Goal: Information Seeking & Learning: Learn about a topic

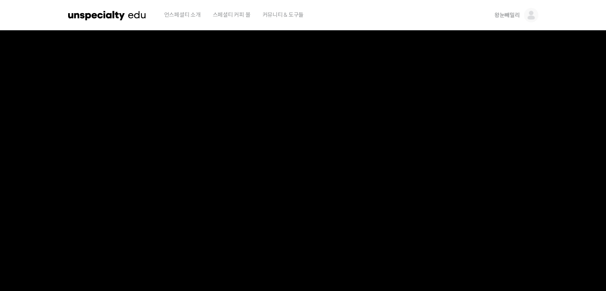
click at [98, 12] on img at bounding box center [107, 15] width 78 height 24
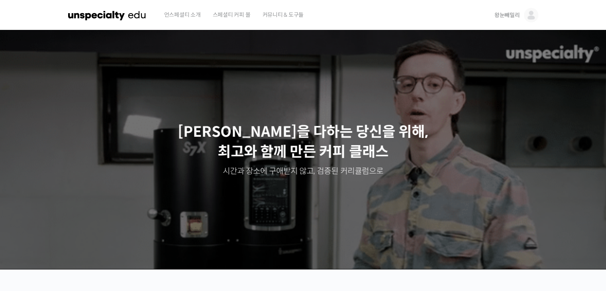
click at [515, 14] on span "왕눈빼밀리" at bounding box center [508, 15] width 26 height 7
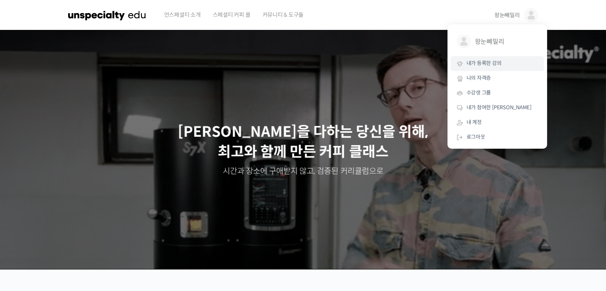
click at [476, 63] on span "내가 등록한 강의" at bounding box center [484, 63] width 35 height 7
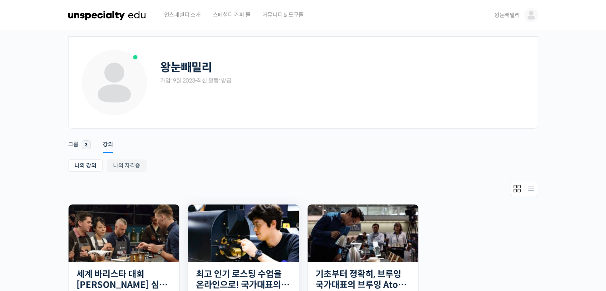
click at [265, 227] on img at bounding box center [243, 233] width 111 height 58
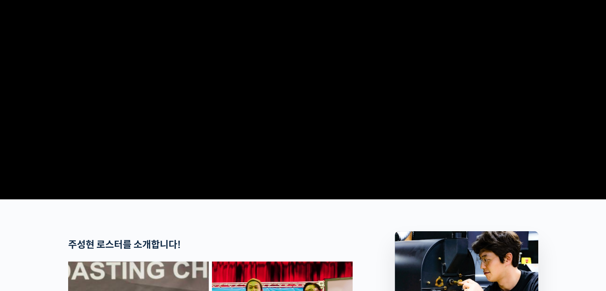
scroll to position [239, 0]
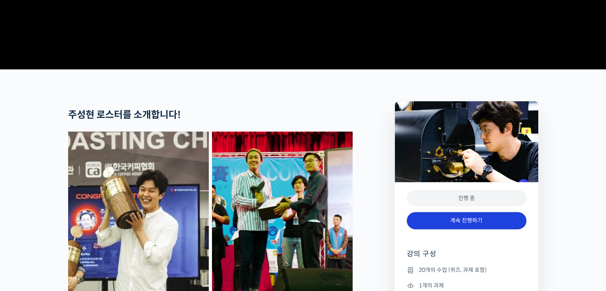
click at [454, 229] on link "계속 진행하기" at bounding box center [467, 220] width 120 height 17
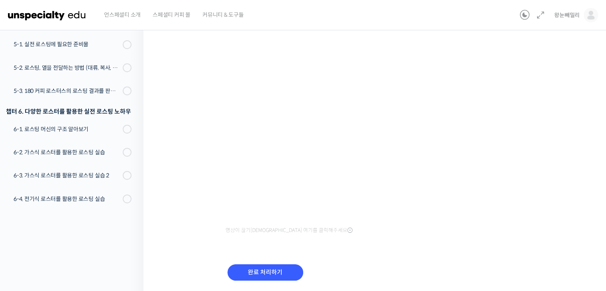
scroll to position [99, 0]
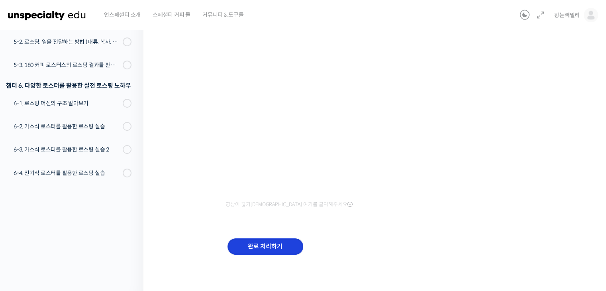
click at [263, 243] on input "완료 처리하기" at bounding box center [266, 246] width 76 height 16
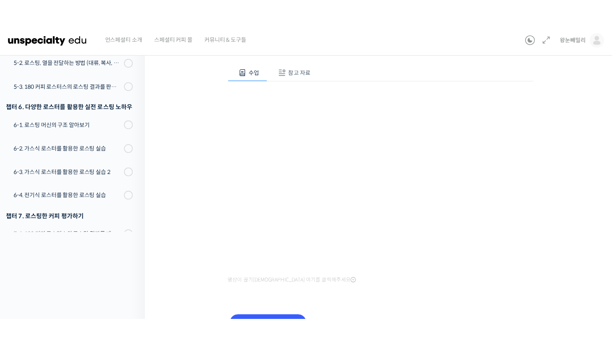
scroll to position [75, 0]
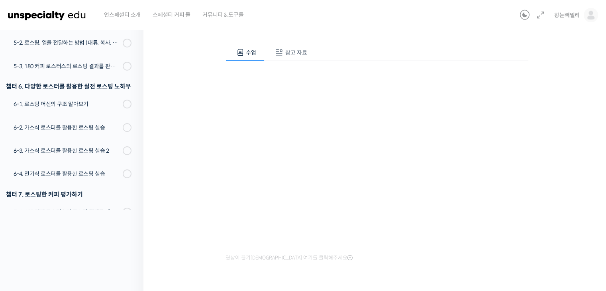
scroll to position [114, 0]
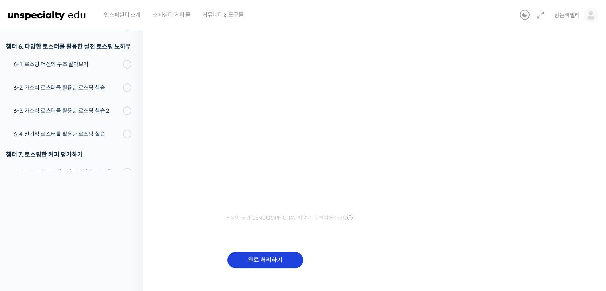
click at [255, 258] on input "완료 처리하기" at bounding box center [266, 260] width 76 height 16
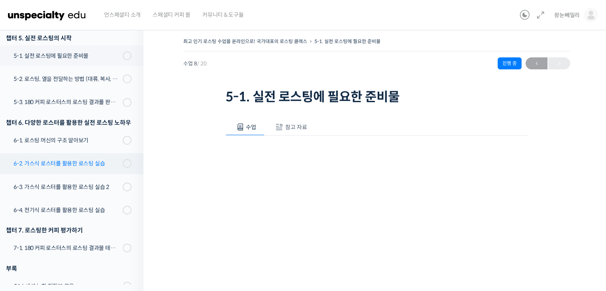
scroll to position [248, 0]
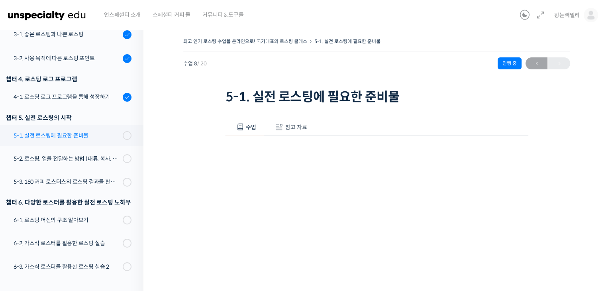
click at [88, 136] on div "5-1. 실전 로스팅에 필요한 준비물" at bounding box center [67, 135] width 107 height 9
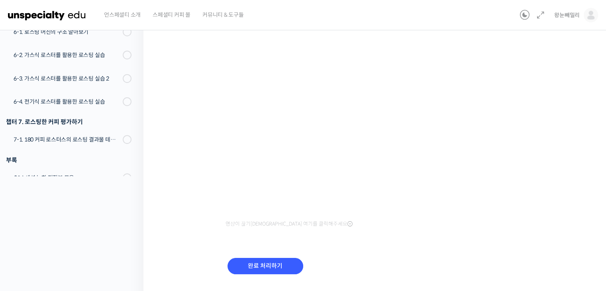
scroll to position [128, 0]
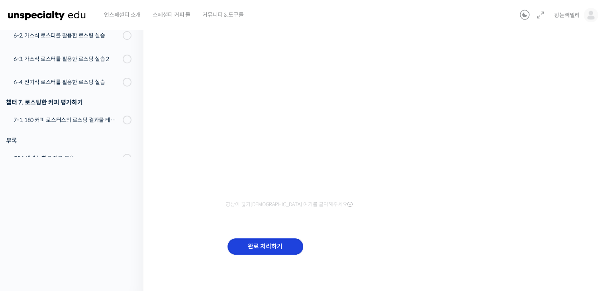
click at [277, 245] on input "완료 처리하기" at bounding box center [266, 246] width 76 height 16
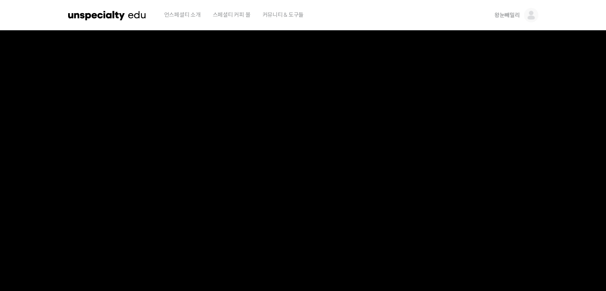
click at [518, 14] on span "왕눈빼밀리" at bounding box center [508, 15] width 26 height 7
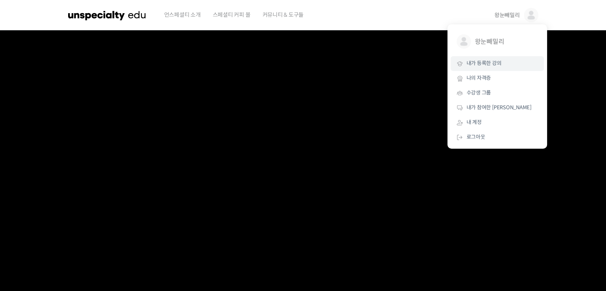
click at [490, 65] on span "내가 등록한 강의" at bounding box center [484, 63] width 35 height 7
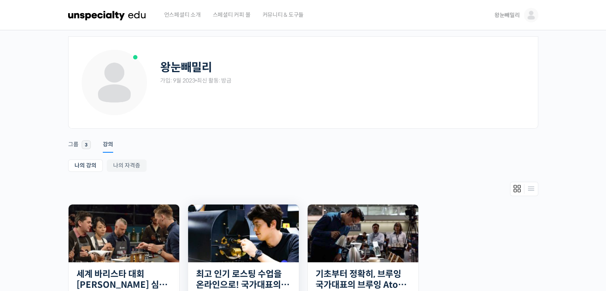
click at [258, 239] on img at bounding box center [243, 233] width 111 height 58
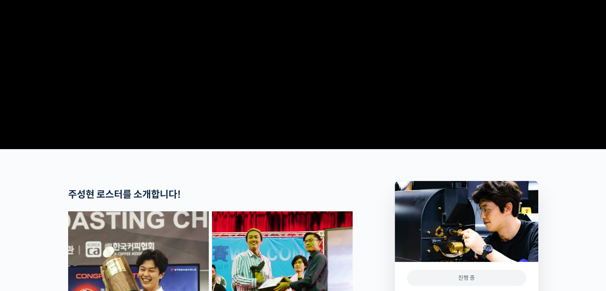
scroll to position [319, 0]
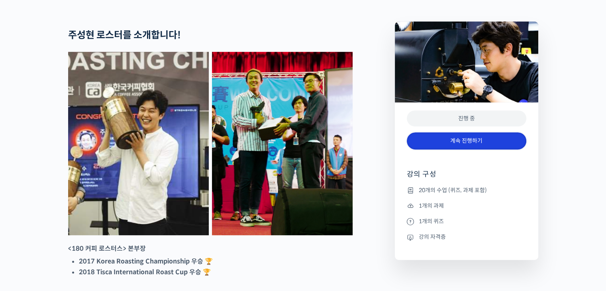
click at [446, 149] on link "계속 진행하기" at bounding box center [467, 140] width 120 height 17
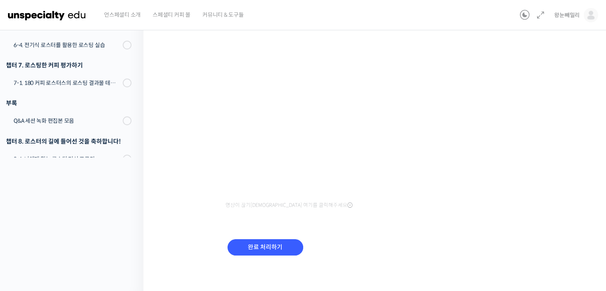
scroll to position [128, 0]
click at [257, 245] on input "완료 처리하기" at bounding box center [266, 246] width 76 height 16
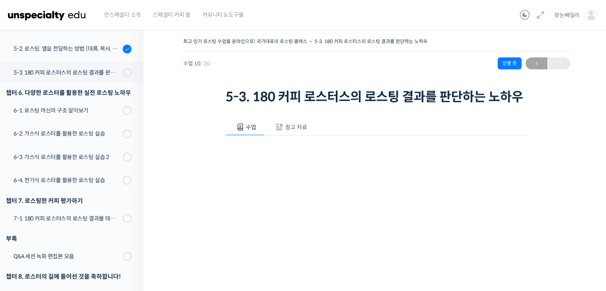
scroll to position [390, 0]
